Goal: Task Accomplishment & Management: Manage account settings

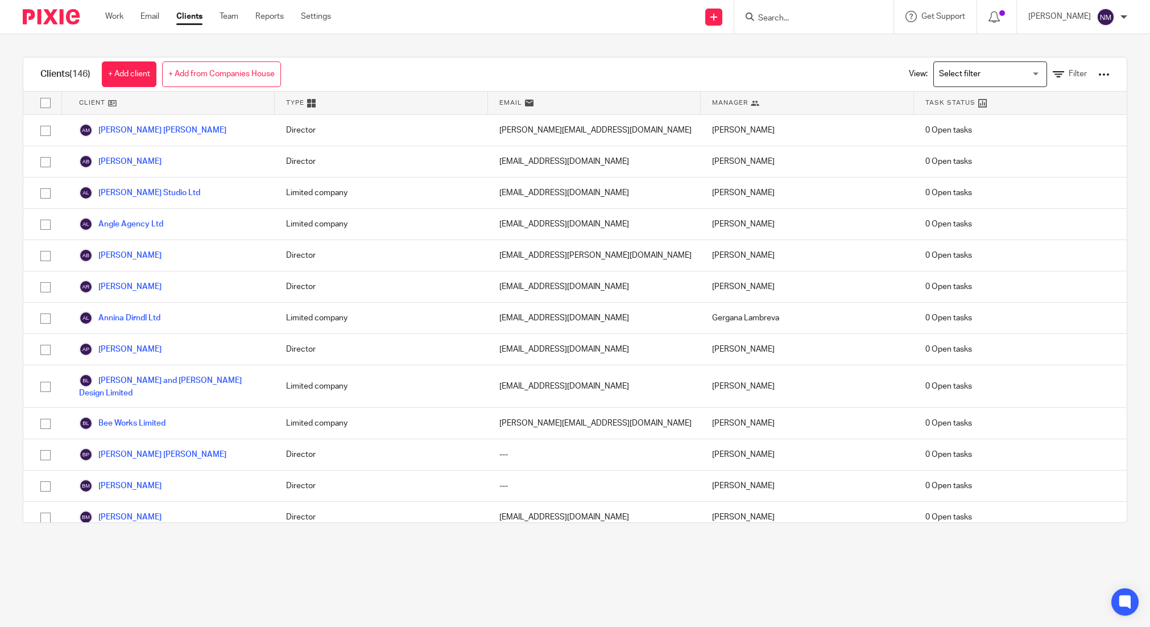
click at [800, 25] on div at bounding box center [813, 17] width 159 height 34
click at [799, 20] on input "Search" at bounding box center [808, 19] width 102 height 10
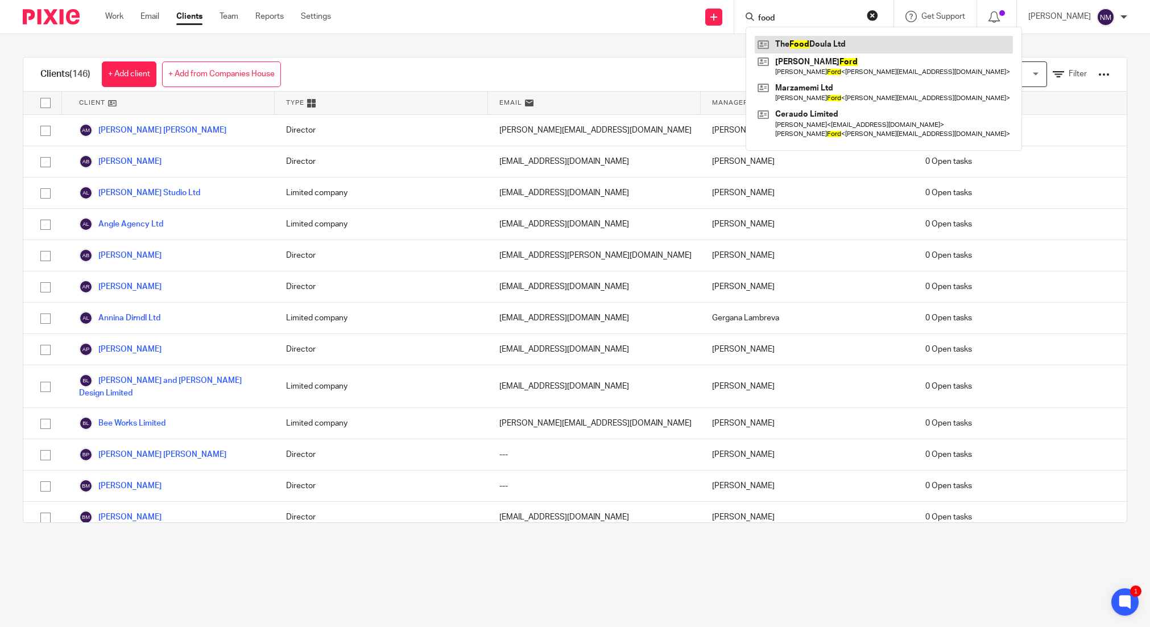
type input "food"
click at [822, 49] on link at bounding box center [884, 44] width 258 height 17
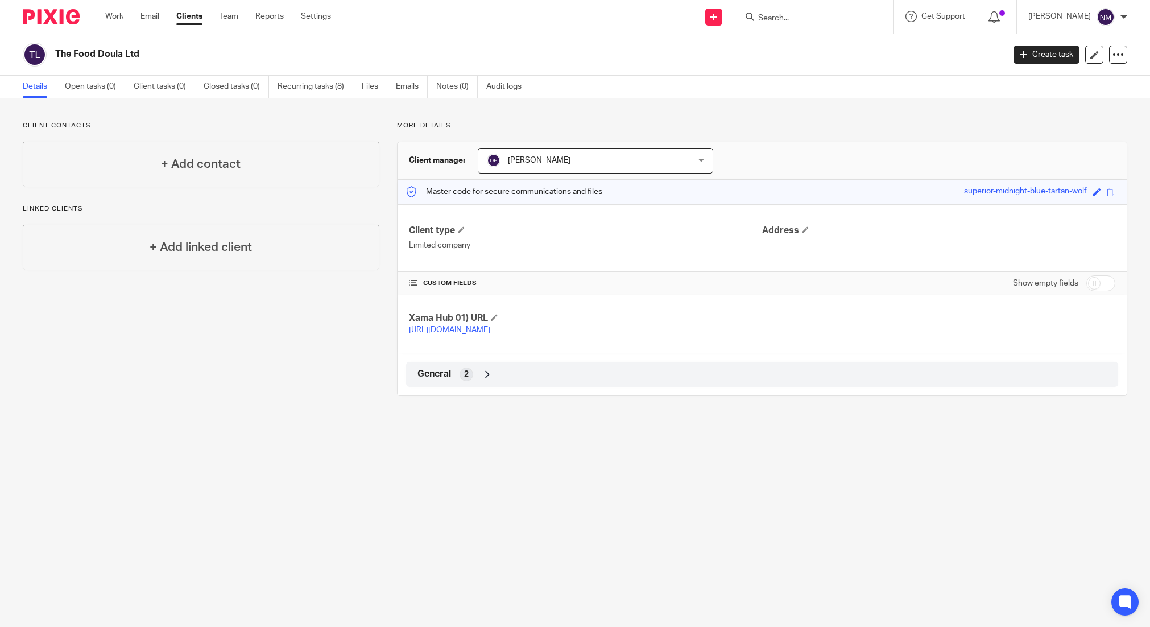
click at [1094, 279] on input "checkbox" at bounding box center [1100, 283] width 29 height 16
checkbox input "true"
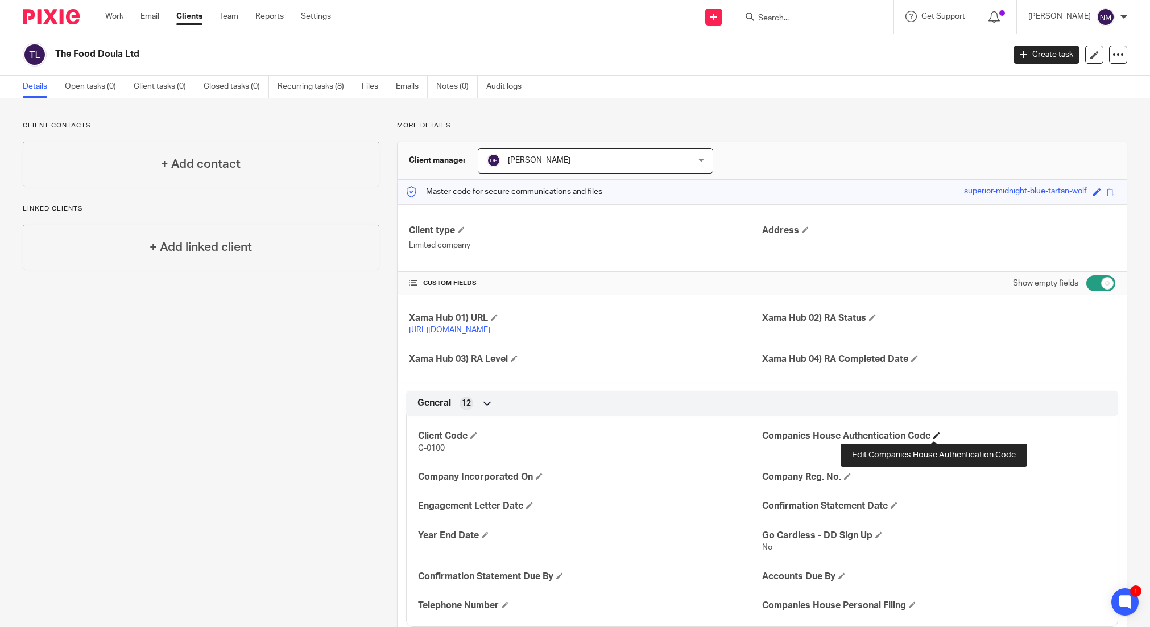
click at [936, 435] on span at bounding box center [936, 435] width 7 height 7
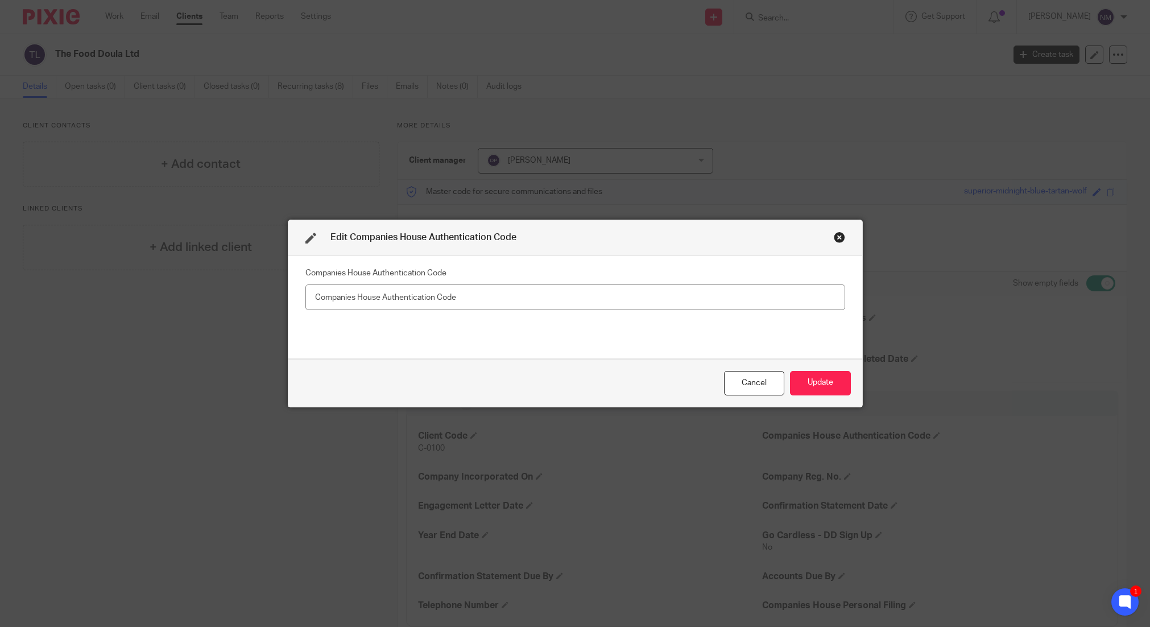
click at [373, 299] on input "text" at bounding box center [575, 297] width 540 height 26
type input "FOO952"
click at [799, 375] on button "Update" at bounding box center [820, 383] width 61 height 24
